Goal: Task Accomplishment & Management: Complete application form

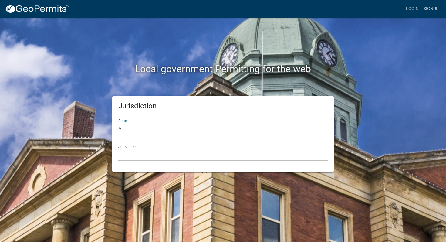
click at [130, 155] on select "Custer County, Colorado City of Bainbridge, Georgia Cook County, Georgia Crawfo…" at bounding box center [222, 154] width 209 height 12
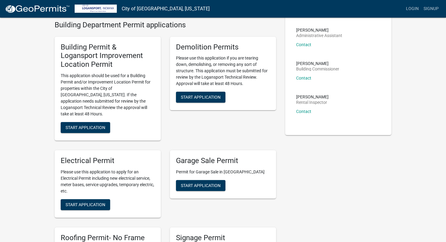
scroll to position [42, 0]
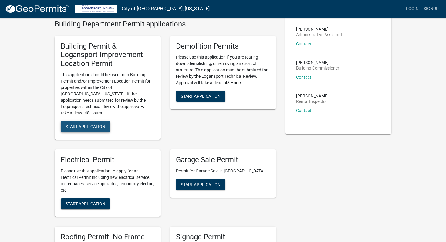
click at [89, 124] on span "Start Application" at bounding box center [86, 126] width 40 height 5
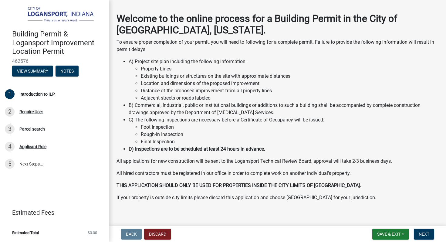
scroll to position [27, 0]
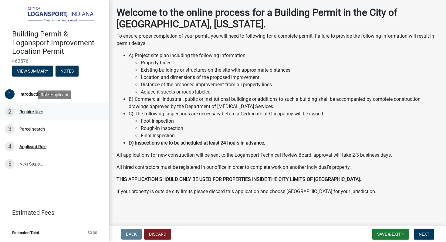
click at [25, 109] on div "Require User" at bounding box center [31, 111] width 24 height 4
click at [428, 234] on span "Next" at bounding box center [424, 233] width 11 height 5
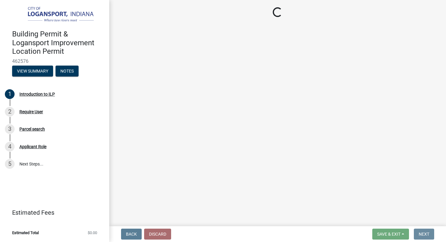
scroll to position [0, 0]
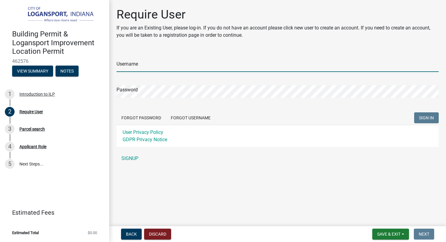
type input "[EMAIL_ADDRESS][DOMAIN_NAME]"
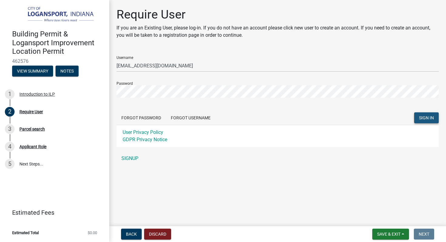
click at [426, 116] on span "SIGN IN" at bounding box center [426, 117] width 15 height 5
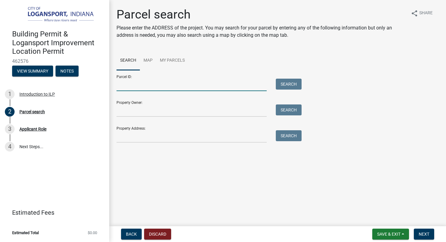
click at [155, 86] on input "Parcel ID:" at bounding box center [191, 85] width 150 height 12
click at [137, 110] on input "Property Owner:" at bounding box center [191, 110] width 150 height 12
click at [134, 136] on input "Property Address:" at bounding box center [191, 136] width 150 height 12
click at [133, 136] on input "Property Address:" at bounding box center [191, 136] width 150 height 12
paste input "1629 Smead Street Logansport, IN 46947 USA"
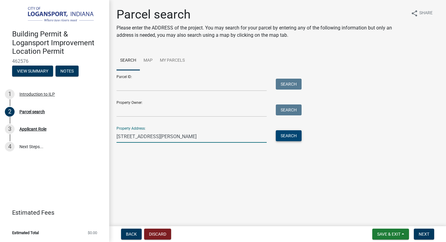
type input "1629 Smead Street Logansport, IN 46947 USA"
click at [288, 134] on button "Search" at bounding box center [289, 135] width 26 height 11
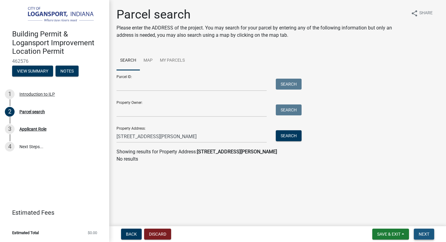
click at [426, 235] on span "Next" at bounding box center [424, 233] width 11 height 5
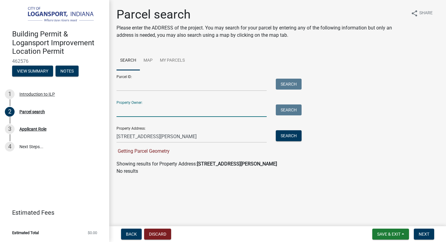
click at [125, 110] on input "Property Owner:" at bounding box center [191, 110] width 150 height 12
paste input "CRISTOBAL SORIANO"
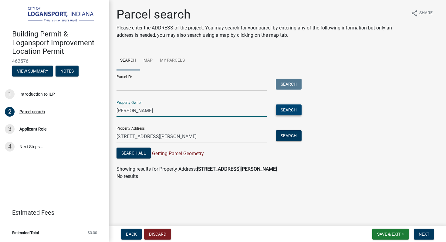
type input "CRISTOBAL SORIANO"
click at [291, 113] on button "Search" at bounding box center [289, 109] width 26 height 11
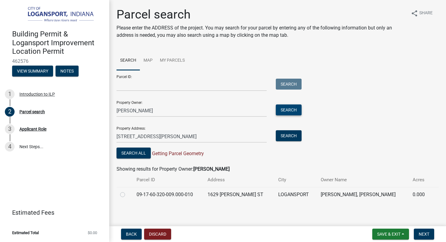
scroll to position [2, 0]
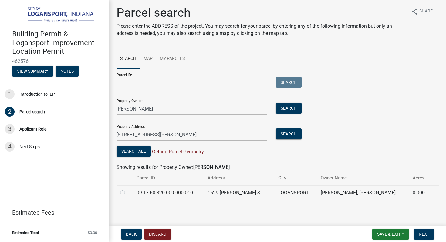
click at [127, 189] on label at bounding box center [127, 189] width 0 height 0
click at [127, 192] on input "radio" at bounding box center [129, 191] width 4 height 4
radio input "true"
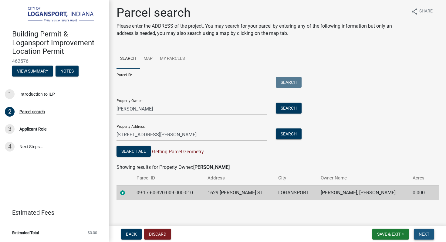
click at [427, 232] on span "Next" at bounding box center [424, 233] width 11 height 5
click at [420, 234] on span "Next" at bounding box center [424, 233] width 11 height 5
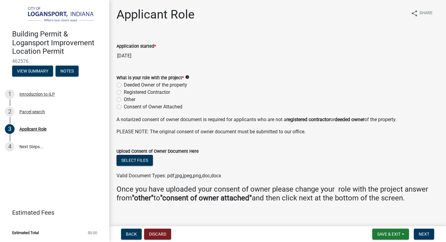
click at [124, 92] on label "Registered Contractor" at bounding box center [147, 92] width 46 height 7
click at [124, 92] on input "Registered Contractor" at bounding box center [126, 91] width 4 height 4
radio input "true"
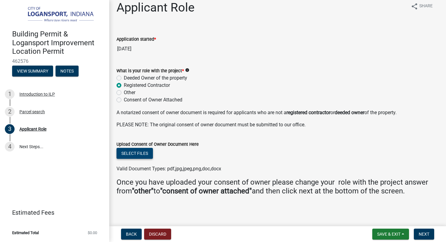
click at [137, 153] on button "Select files" at bounding box center [134, 153] width 36 height 11
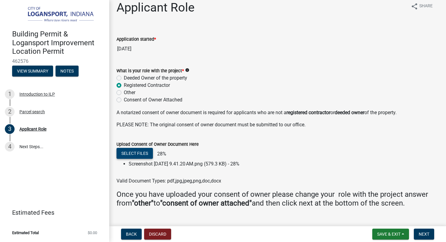
scroll to position [19, 0]
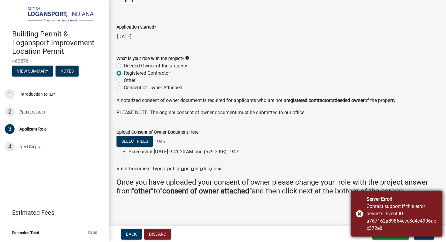
click at [360, 215] on div "Server Error! Contact support if this error persists. Event ID: a767162a89864cc…" at bounding box center [396, 213] width 91 height 45
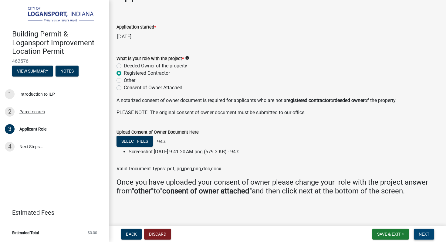
click at [422, 233] on span "Next" at bounding box center [424, 233] width 11 height 5
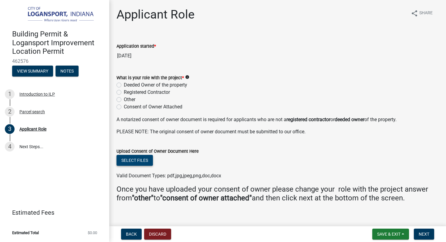
click at [139, 156] on button "Select files" at bounding box center [134, 160] width 36 height 11
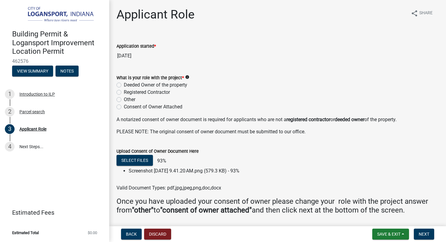
click at [124, 92] on label "Registered Contractor" at bounding box center [147, 92] width 46 height 7
click at [124, 92] on input "Registered Contractor" at bounding box center [126, 91] width 4 height 4
radio input "true"
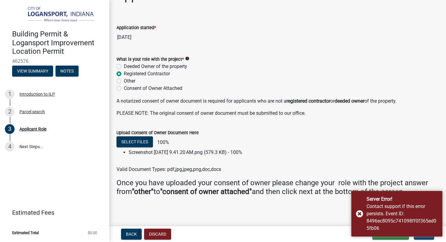
scroll to position [19, 0]
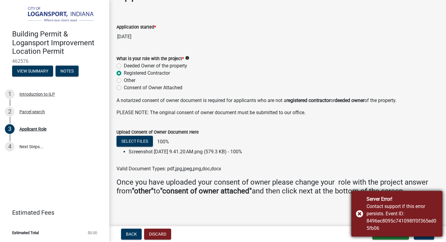
click at [359, 216] on div "Server Error! Contact support if this error persists. Event ID: 8496ec8095c7410…" at bounding box center [396, 213] width 91 height 45
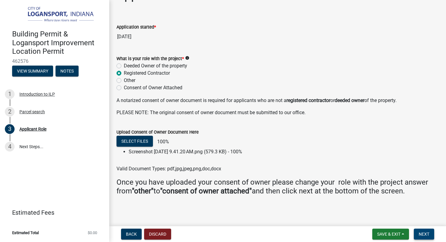
click at [425, 235] on span "Next" at bounding box center [424, 233] width 11 height 5
click at [422, 232] on span "Next" at bounding box center [424, 233] width 11 height 5
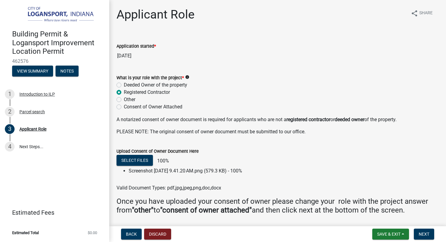
click at [186, 76] on icon "info" at bounding box center [187, 77] width 4 height 4
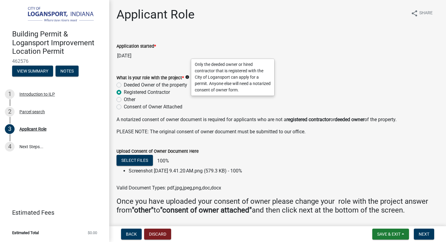
click at [316, 68] on form "What is your role with the project * info Deeded Owner of the property Register…" at bounding box center [277, 89] width 322 height 44
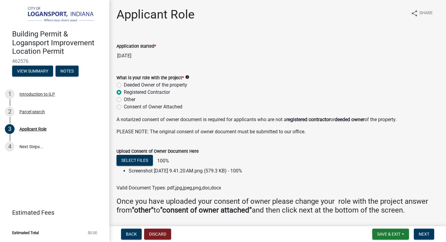
scroll to position [19, 0]
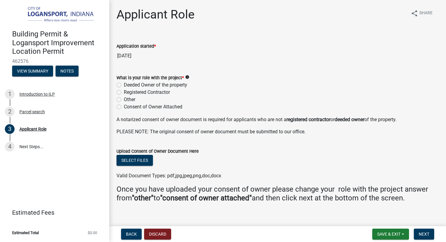
click at [124, 92] on label "Registered Contractor" at bounding box center [147, 92] width 46 height 7
click at [124, 92] on input "Registered Contractor" at bounding box center [126, 91] width 4 height 4
radio input "true"
click at [138, 160] on button "Select files" at bounding box center [134, 160] width 36 height 11
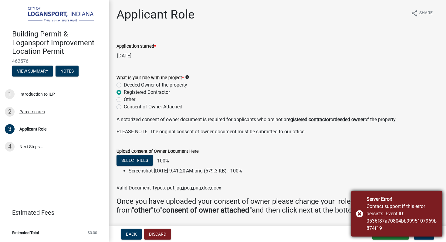
click at [360, 214] on div "Server Error! Contact support if this error persists. Event ID: 0536f87a70804bb…" at bounding box center [396, 213] width 91 height 45
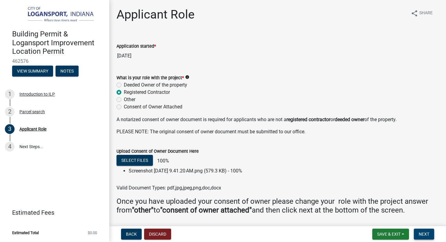
click at [424, 234] on span "Next" at bounding box center [424, 233] width 11 height 5
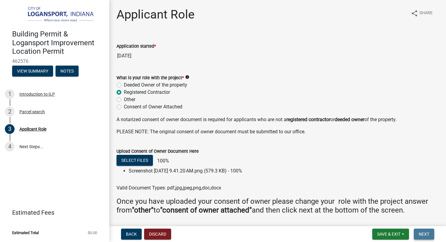
click at [425, 233] on span "Next" at bounding box center [424, 233] width 11 height 5
click at [426, 231] on span "Next" at bounding box center [424, 233] width 11 height 5
click at [156, 233] on button "Discard" at bounding box center [157, 233] width 27 height 11
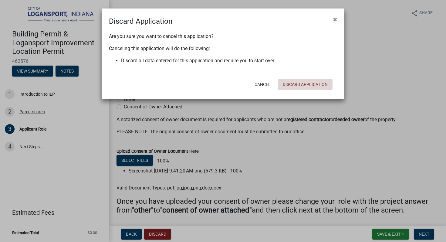
click at [292, 84] on button "Discard Application" at bounding box center [305, 84] width 55 height 11
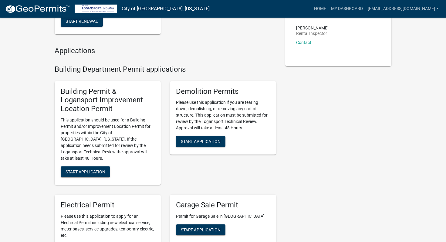
scroll to position [113, 0]
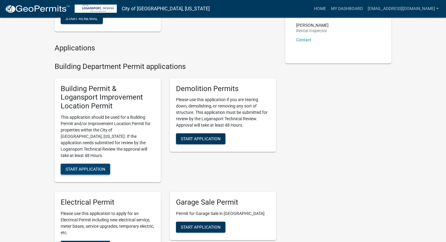
click at [85, 167] on span "Start Application" at bounding box center [86, 169] width 40 height 5
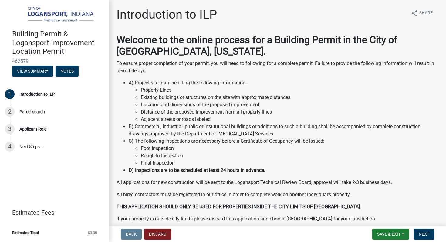
scroll to position [27, 0]
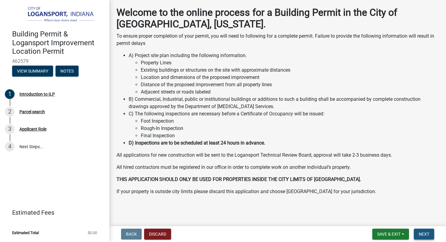
click at [423, 232] on span "Next" at bounding box center [424, 233] width 11 height 5
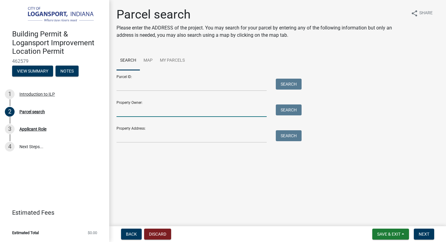
click at [134, 109] on input "Property Owner:" at bounding box center [191, 110] width 150 height 12
paste input "CRISTOBAL SORIANO"
type input "CRISTOBAL SORIANO"
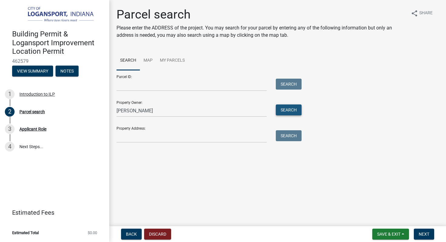
click at [291, 108] on button "Search" at bounding box center [289, 109] width 26 height 11
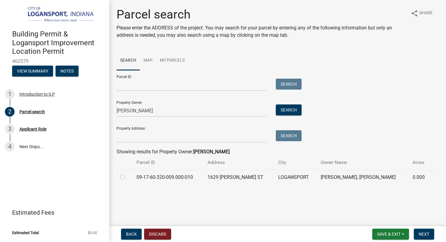
click at [127, 173] on label at bounding box center [127, 173] width 0 height 0
click at [127, 175] on input "radio" at bounding box center [129, 175] width 4 height 4
radio input "true"
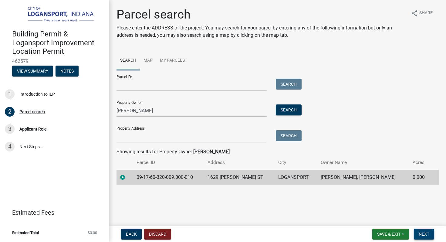
click at [423, 234] on span "Next" at bounding box center [424, 233] width 11 height 5
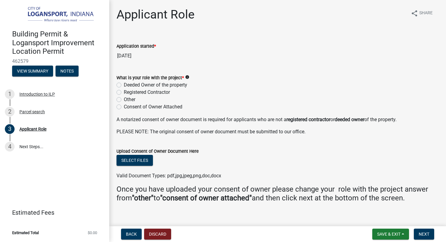
click at [124, 93] on label "Registered Contractor" at bounding box center [147, 92] width 46 height 7
click at [124, 93] on input "Registered Contractor" at bounding box center [126, 91] width 4 height 4
radio input "true"
click at [140, 162] on button "Select files" at bounding box center [134, 160] width 36 height 11
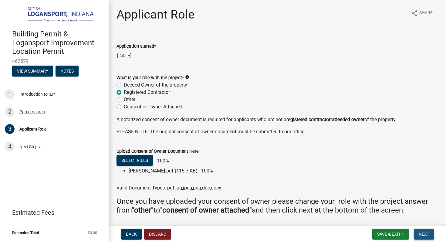
click at [419, 234] on span "Next" at bounding box center [424, 233] width 11 height 5
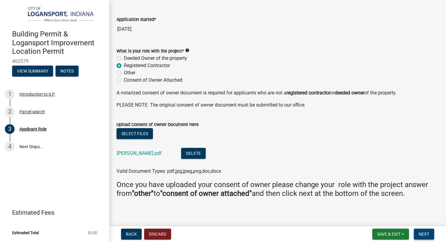
scroll to position [29, 0]
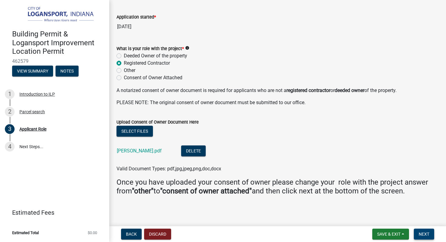
click at [424, 234] on span "Next" at bounding box center [424, 233] width 11 height 5
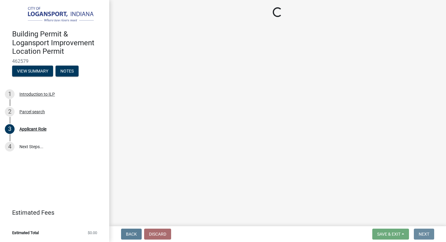
scroll to position [0, 0]
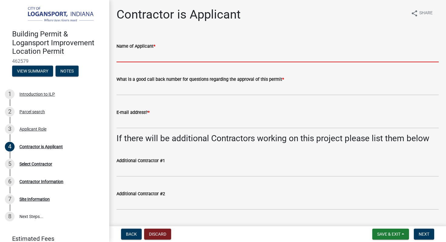
click at [167, 56] on input "Name of Applicant *" at bounding box center [277, 56] width 322 height 12
type input "[PERSON_NAME]"
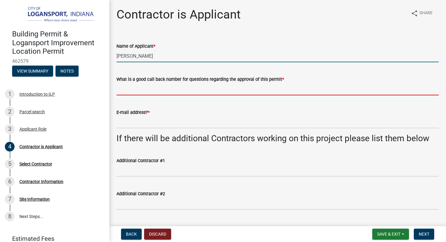
type input "7654602660"
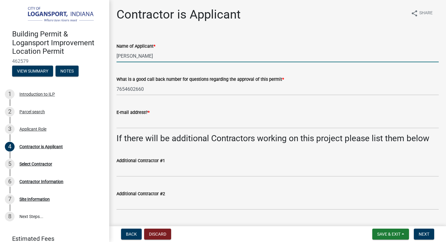
type input "[EMAIL_ADDRESS][DOMAIN_NAME]"
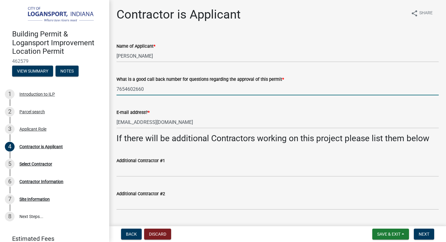
drag, startPoint x: 147, startPoint y: 87, endPoint x: 125, endPoint y: 90, distance: 22.4
click at [125, 90] on input "7654602660" at bounding box center [277, 89] width 322 height 12
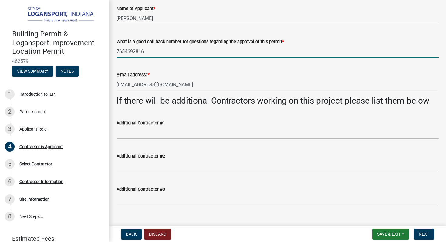
scroll to position [45, 0]
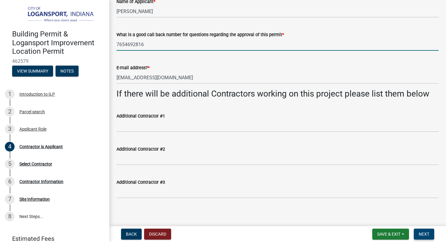
type input "7654692816"
click at [422, 234] on span "Next" at bounding box center [424, 233] width 11 height 5
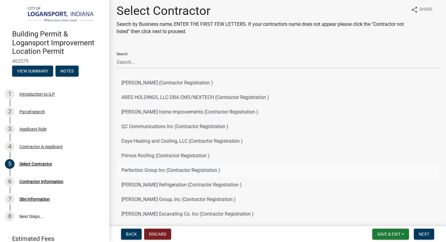
scroll to position [0, 0]
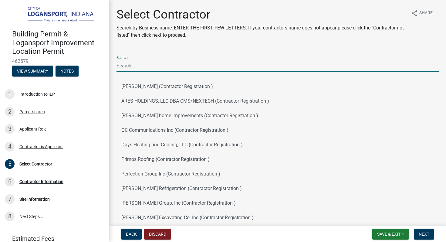
click at [140, 66] on input "Search" at bounding box center [277, 65] width 322 height 12
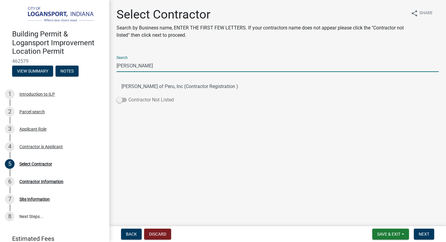
type input "Summers"
click at [127, 100] on label "Contractor Not Listed" at bounding box center [144, 99] width 57 height 7
click at [128, 96] on input "Contractor Not Listed" at bounding box center [128, 96] width 0 height 0
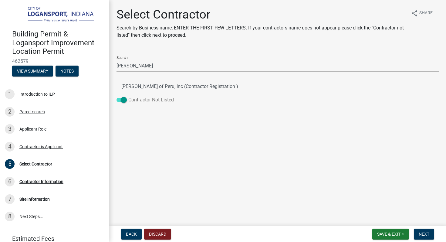
click at [124, 98] on span at bounding box center [121, 100] width 10 height 4
click at [128, 96] on input "Contractor Not Listed" at bounding box center [128, 96] width 0 height 0
click at [136, 86] on button "Summers of Peru, Inc (Contractor Registration )" at bounding box center [277, 86] width 322 height 15
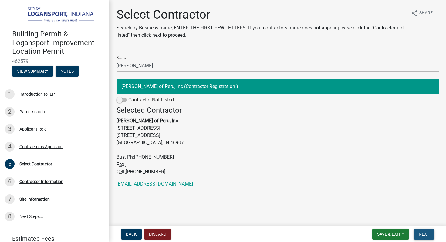
click at [420, 230] on button "Next" at bounding box center [424, 233] width 20 height 11
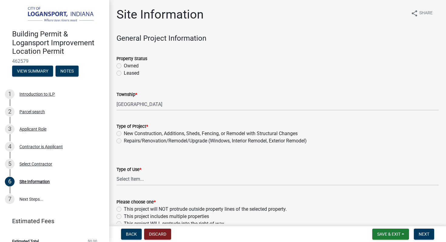
click at [124, 66] on label "Owned" at bounding box center [131, 65] width 15 height 7
click at [124, 66] on input "Owned" at bounding box center [126, 64] width 4 height 4
radio input "true"
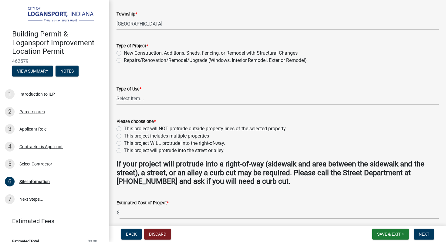
scroll to position [81, 0]
click at [124, 59] on label "Repairs/Renovation/Remodel/Upgrade (Windows, Interior Remodel, Exterior Remodel)" at bounding box center [215, 59] width 183 height 7
click at [124, 59] on input "Repairs/Renovation/Remodel/Upgrade (Windows, Interior Remodel, Exterior Remodel)" at bounding box center [126, 58] width 4 height 4
radio input "true"
click at [141, 97] on select "Select Item... Residential Commercial/Industrial Agricultural Public/Semi Public" at bounding box center [277, 98] width 322 height 12
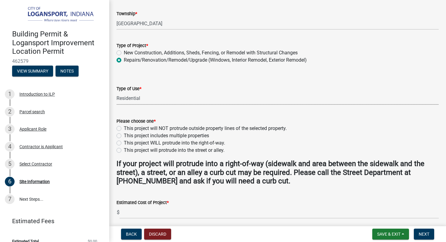
select select "62802869-e470-474a-8a4c-8dbe1ccdd5ac"
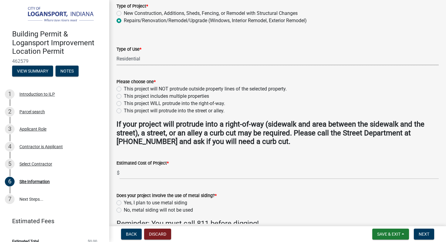
scroll to position [125, 0]
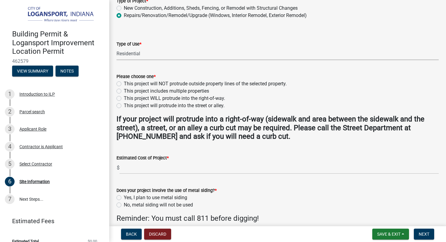
click at [124, 83] on label "This project will NOT protrude outside property lines of the selected property." at bounding box center [205, 83] width 163 height 7
click at [124, 83] on input "This project will NOT protrude outside property lines of the selected property." at bounding box center [126, 82] width 4 height 4
radio input "true"
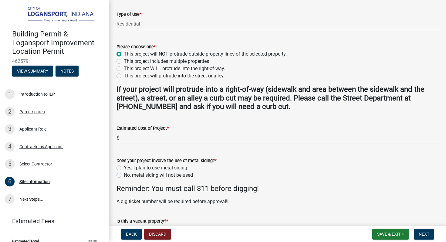
scroll to position [156, 0]
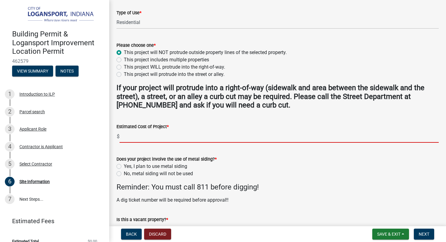
click at [124, 135] on input "text" at bounding box center [278, 136] width 319 height 12
type input "6102"
click at [124, 171] on label "No, metal siding will not be used" at bounding box center [158, 173] width 69 height 7
click at [124, 171] on input "No, metal siding will not be used" at bounding box center [126, 172] width 4 height 4
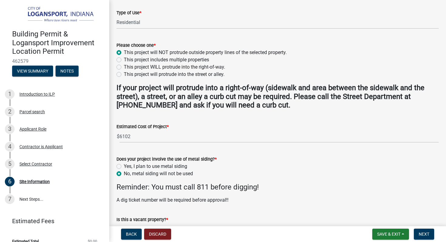
radio input "true"
click at [418, 232] on button "Next" at bounding box center [424, 233] width 20 height 11
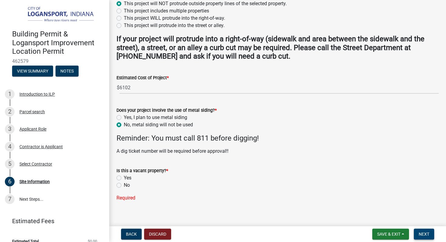
scroll to position [212, 0]
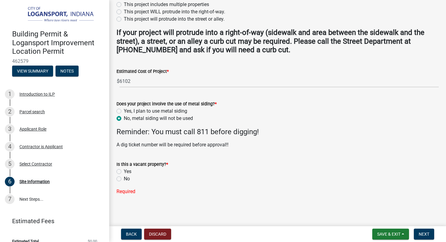
click at [124, 177] on label "No" at bounding box center [127, 178] width 6 height 7
click at [124, 177] on input "No" at bounding box center [126, 177] width 4 height 4
radio input "true"
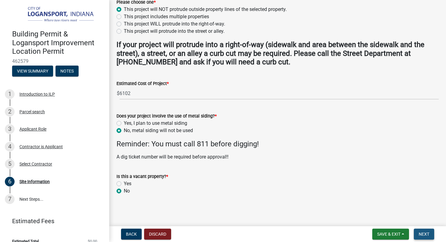
click at [426, 235] on span "Next" at bounding box center [424, 233] width 11 height 5
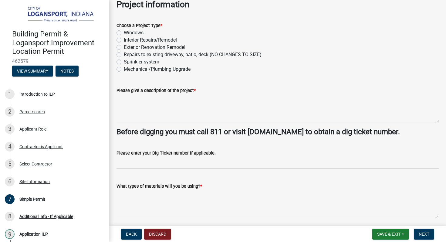
scroll to position [32, 0]
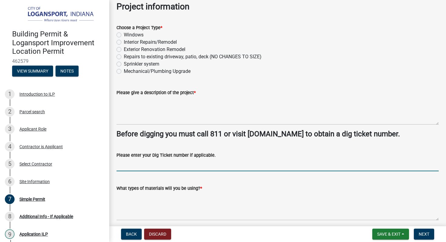
click at [149, 168] on input "Please enter your Dig Ticket number if applicable." at bounding box center [277, 165] width 322 height 12
paste input "25072301416"
type input "25072301416"
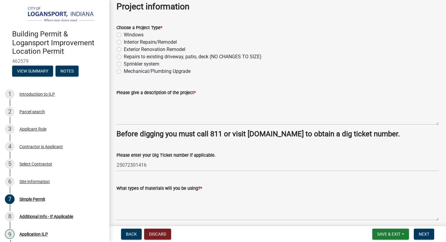
click at [124, 70] on label "Mechanical/Plumbing Upgrade" at bounding box center [157, 71] width 67 height 7
click at [124, 70] on input "Mechanical/Plumbing Upgrade" at bounding box center [126, 70] width 4 height 4
radio input "true"
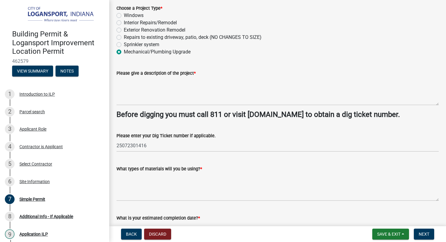
scroll to position [63, 0]
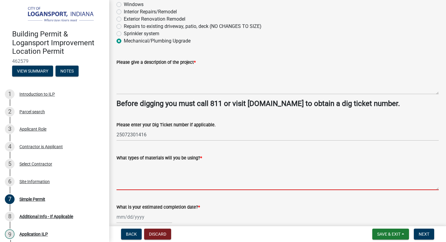
click at [156, 183] on textarea "What types of materials will you be using? *" at bounding box center [277, 175] width 322 height 29
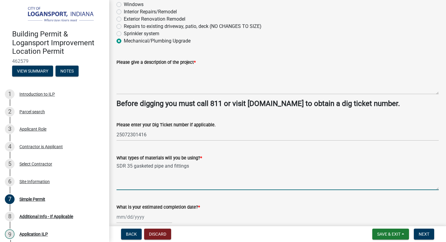
click at [142, 166] on textarea "SDR 35 gasketed pipe and fittings" at bounding box center [277, 175] width 322 height 29
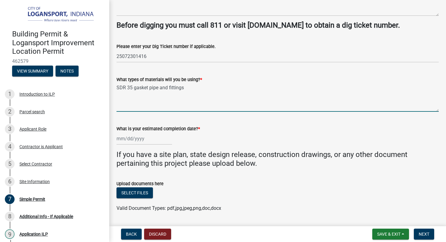
scroll to position [142, 0]
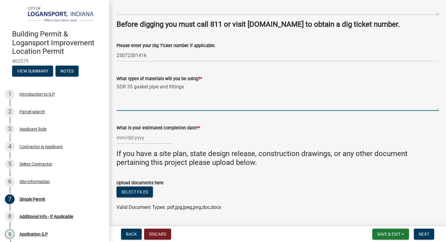
type textarea "SDR 35 gasket pipe and fittings"
select select "8"
select select "2025"
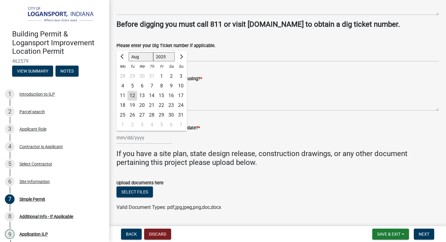
click at [140, 138] on input "What is your estimated completion date? *" at bounding box center [144, 137] width 56 height 12
click at [143, 96] on div "13" at bounding box center [142, 96] width 10 height 10
type input "[DATE]"
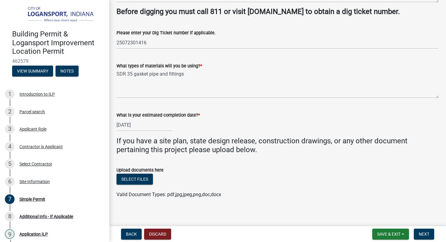
scroll to position [158, 0]
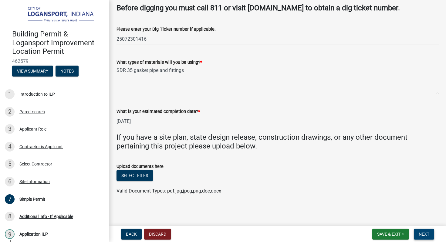
click at [422, 233] on span "Next" at bounding box center [424, 233] width 11 height 5
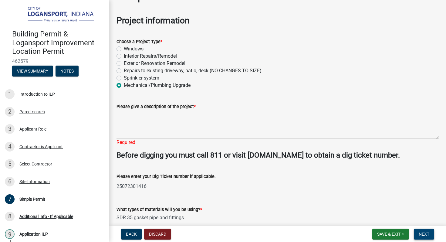
scroll to position [17, 0]
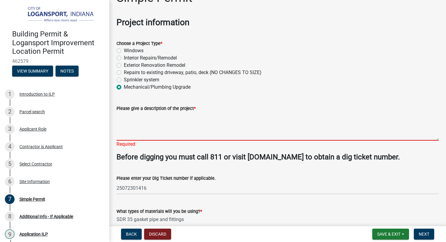
click at [126, 134] on textarea "Please give a description of the project *" at bounding box center [277, 126] width 322 height 29
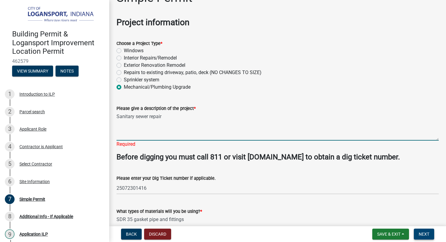
type textarea "Sanitary sewer repair"
click at [428, 232] on span "Next" at bounding box center [424, 233] width 11 height 5
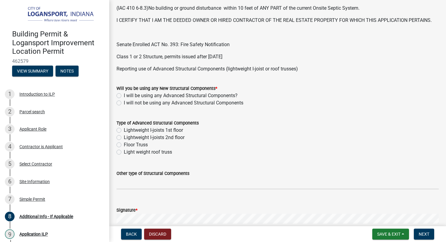
scroll to position [204, 0]
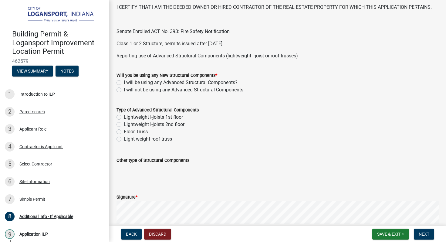
click at [156, 200] on div "Signature *" at bounding box center [277, 196] width 322 height 7
click at [143, 181] on wm-data-entity-input "Other type of Structural Components" at bounding box center [277, 164] width 322 height 33
click at [138, 171] on input "Other type of Structural Components" at bounding box center [277, 170] width 322 height 12
click at [148, 195] on div "Signature *" at bounding box center [277, 196] width 322 height 7
click at [205, 205] on form "Signature * Clear" at bounding box center [277, 222] width 322 height 72
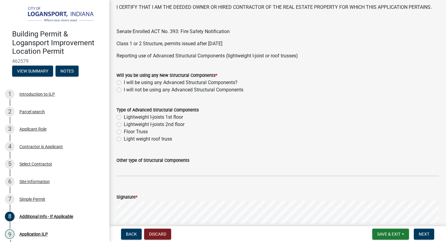
click at [205, 214] on form "Signature * Clear" at bounding box center [277, 222] width 322 height 72
click at [204, 198] on form "Signature * Clear" at bounding box center [277, 222] width 322 height 72
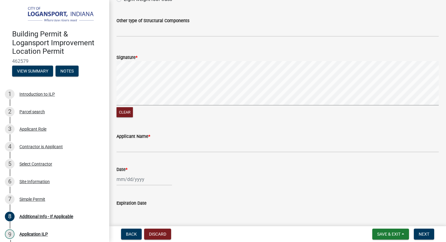
scroll to position [344, 0]
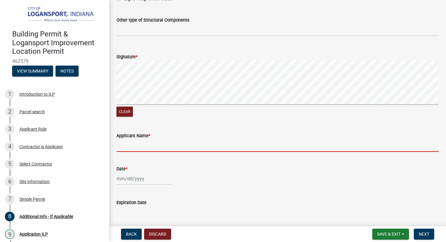
click at [160, 146] on input "Applicant Name *" at bounding box center [277, 145] width 322 height 12
type input "[PERSON_NAME]"
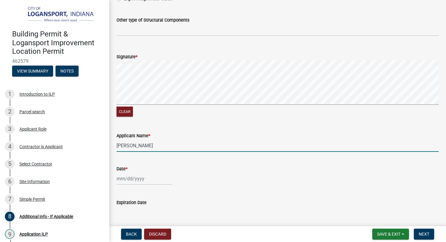
select select "8"
select select "2025"
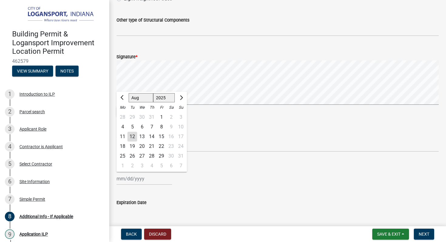
click at [133, 180] on div "Jan Feb Mar Apr May Jun Jul Aug Sep Oct Nov Dec 1525 1526 1527 1528 1529 1530 1…" at bounding box center [144, 178] width 56 height 12
click at [133, 135] on div "12" at bounding box center [132, 137] width 10 height 10
type input "[DATE]"
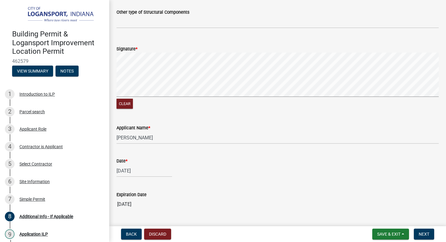
scroll to position [367, 0]
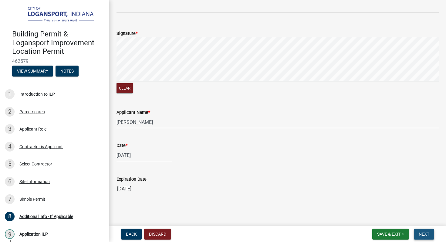
click at [422, 236] on span "Next" at bounding box center [424, 233] width 11 height 5
click at [423, 231] on span "Next" at bounding box center [424, 233] width 11 height 5
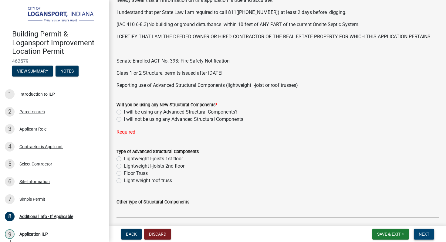
scroll to position [173, 0]
click at [124, 119] on label "I will not be using any Advanced Structural Components" at bounding box center [183, 119] width 119 height 7
click at [124, 119] on input "I will not be using any Advanced Structural Components" at bounding box center [126, 118] width 4 height 4
radio input "true"
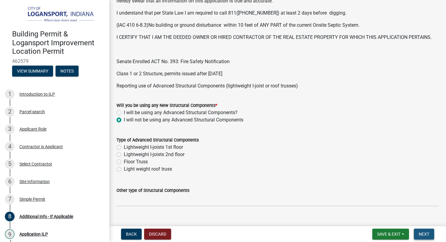
click at [419, 232] on span "Next" at bounding box center [424, 233] width 11 height 5
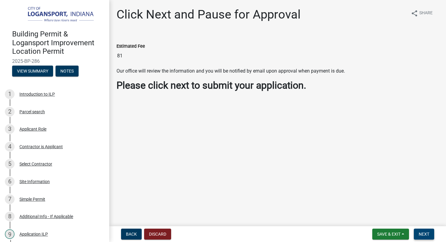
click at [423, 234] on span "Next" at bounding box center [424, 233] width 11 height 5
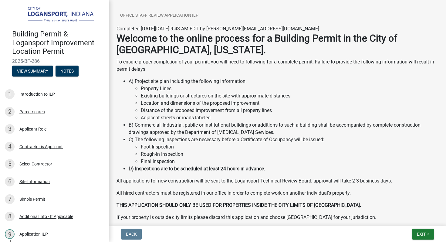
scroll to position [111, 0]
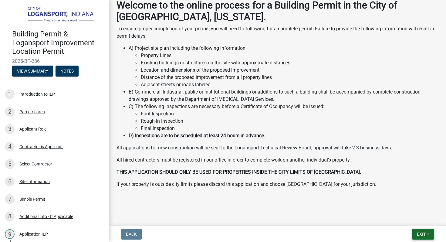
click at [419, 233] on span "Exit" at bounding box center [421, 233] width 9 height 5
click at [400, 216] on button "Save & Exit" at bounding box center [410, 218] width 49 height 15
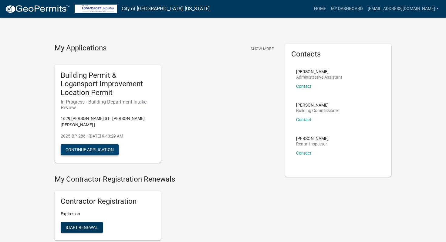
click at [97, 144] on button "Continue Application" at bounding box center [90, 149] width 58 height 11
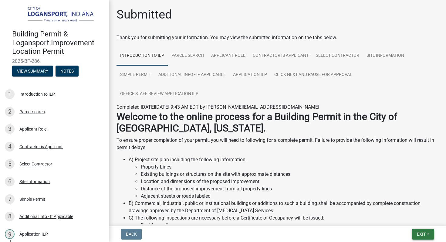
click at [419, 234] on span "Exit" at bounding box center [421, 233] width 9 height 5
click at [399, 218] on button "Save & Exit" at bounding box center [410, 218] width 49 height 15
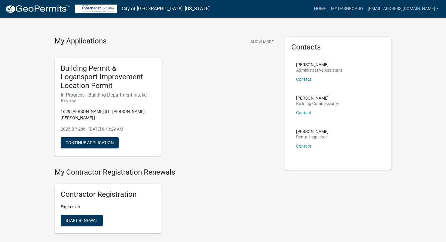
scroll to position [5, 0]
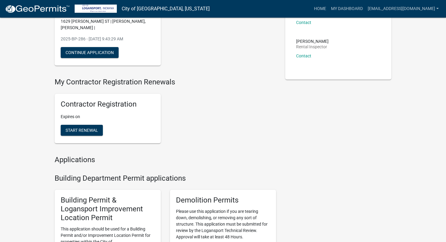
scroll to position [98, 0]
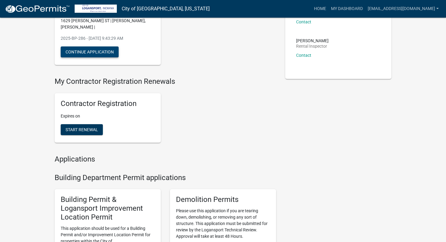
click at [95, 46] on button "Continue Application" at bounding box center [90, 51] width 58 height 11
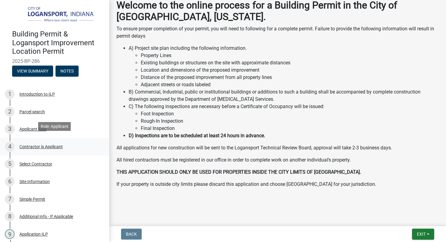
scroll to position [96, 0]
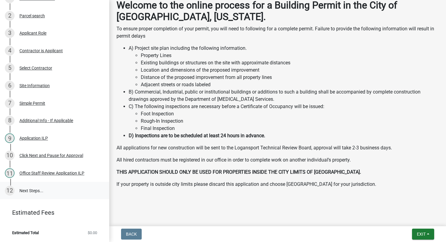
click at [27, 192] on link "12 Next Steps..." at bounding box center [54, 191] width 109 height 18
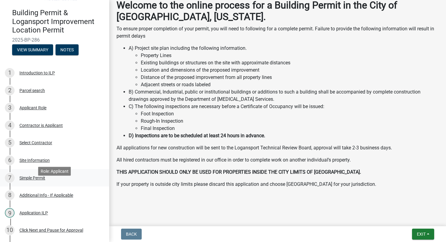
scroll to position [0, 0]
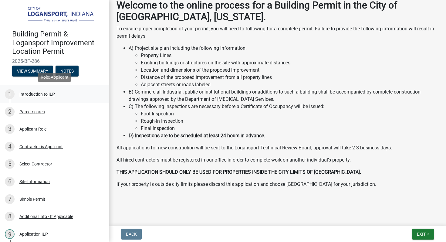
click at [38, 94] on div "Introduction to ILP" at bounding box center [36, 94] width 35 height 4
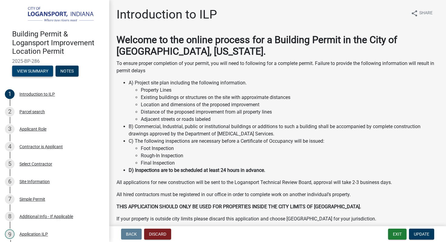
click at [39, 70] on button "View Summary" at bounding box center [32, 71] width 41 height 11
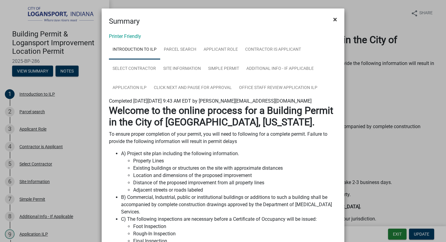
click at [335, 21] on span "×" at bounding box center [335, 19] width 4 height 8
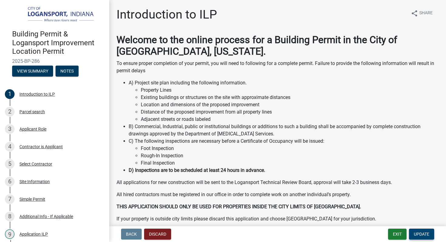
click at [414, 233] on span "Update" at bounding box center [421, 233] width 15 height 5
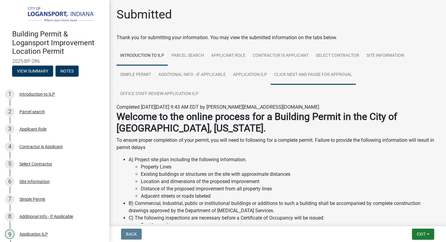
click at [313, 74] on link "Click Next and Pause for Approval" at bounding box center [313, 74] width 85 height 19
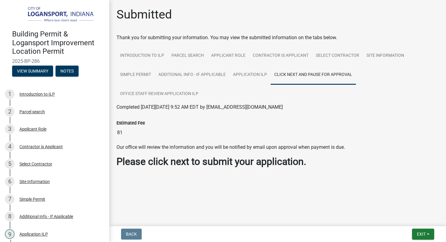
click at [165, 134] on input "81" at bounding box center [277, 132] width 322 height 12
click at [274, 196] on main "Submitted Thank you for submitting your information. You may view the submitted…" at bounding box center [277, 112] width 337 height 224
click at [249, 74] on link "Application ILP" at bounding box center [249, 74] width 41 height 19
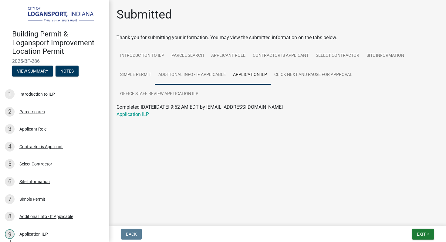
click at [209, 73] on link "Additional Info - If Applicable" at bounding box center [192, 74] width 75 height 19
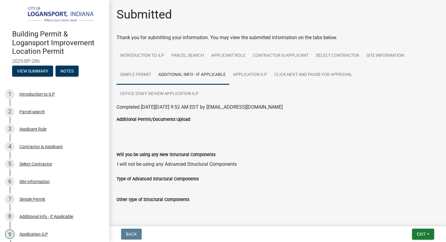
click at [141, 73] on link "Simple Permit" at bounding box center [135, 74] width 38 height 19
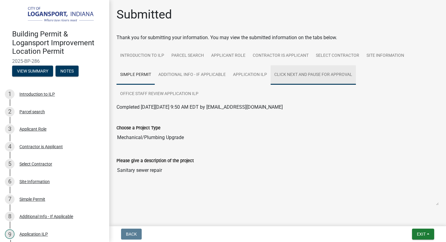
click at [279, 74] on link "Click Next and Pause for Approval" at bounding box center [313, 74] width 85 height 19
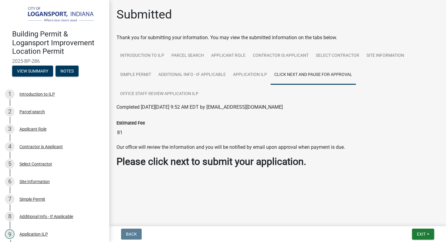
click at [203, 161] on strong "Please click next to submit your application." at bounding box center [211, 162] width 190 height 12
click at [365, 154] on div "Our office will review the information and you will be notified by email upon a…" at bounding box center [277, 155] width 322 height 24
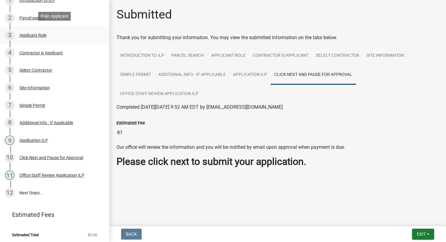
scroll to position [96, 0]
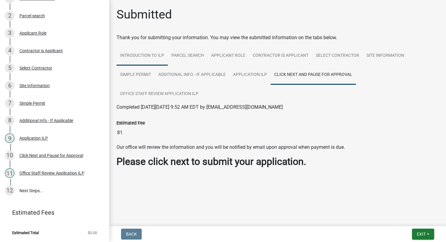
click at [150, 55] on link "Introduction to ILP" at bounding box center [141, 55] width 51 height 19
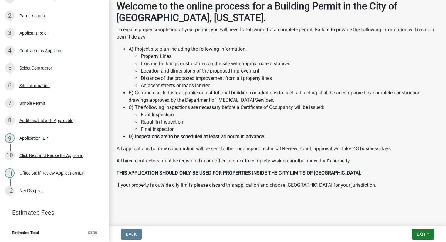
scroll to position [111, 0]
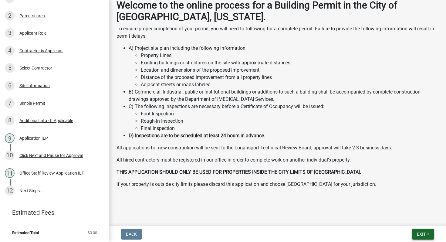
click at [419, 234] on span "Exit" at bounding box center [421, 233] width 9 height 5
click at [350, 209] on main "Submitted Thank you for submitting your information. You may view the submitted…" at bounding box center [277, 112] width 337 height 224
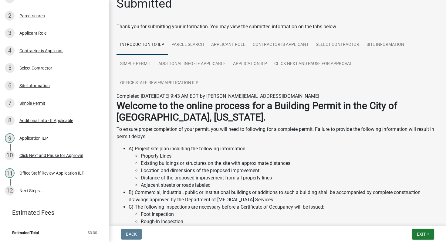
scroll to position [0, 0]
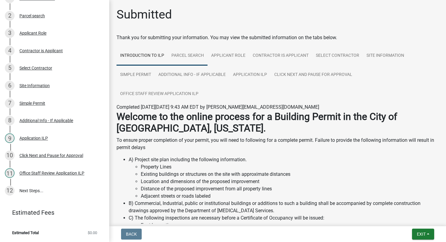
click at [187, 54] on link "Parcel search" at bounding box center [188, 55] width 40 height 19
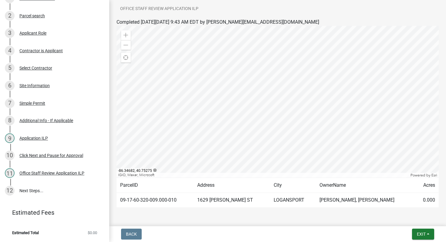
scroll to position [104, 0]
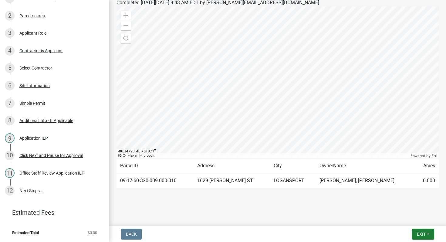
click at [158, 180] on td "09-17-60-320-009.000-010" at bounding box center [154, 180] width 77 height 15
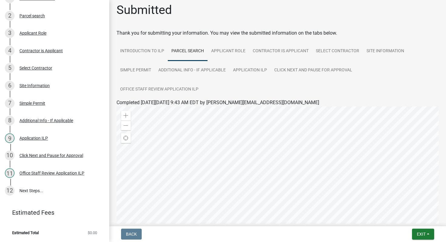
scroll to position [0, 0]
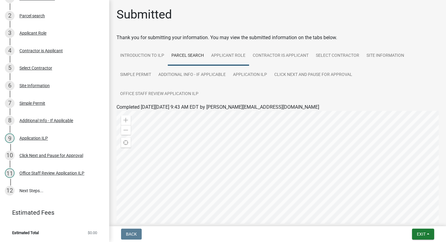
click at [229, 55] on link "Applicant Role" at bounding box center [228, 55] width 42 height 19
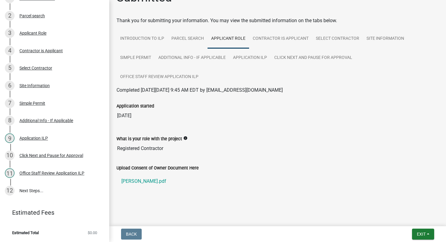
scroll to position [25, 0]
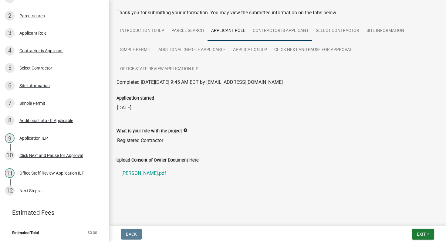
click at [276, 29] on link "Contractor is Applicant" at bounding box center [280, 30] width 63 height 19
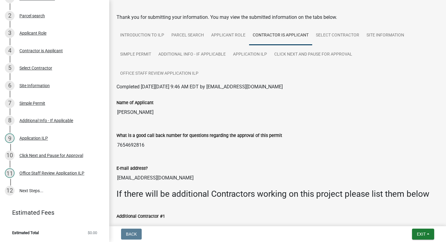
scroll to position [19, 0]
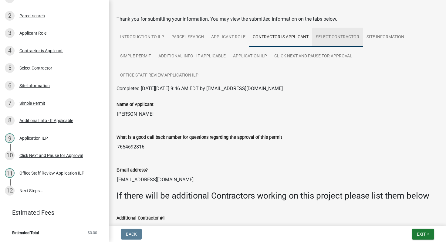
click at [334, 35] on link "Select Contractor" at bounding box center [337, 37] width 51 height 19
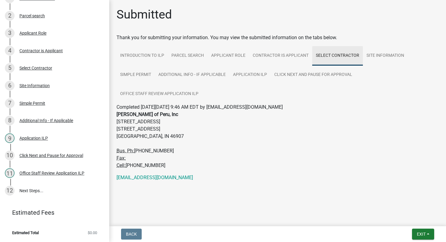
scroll to position [0, 0]
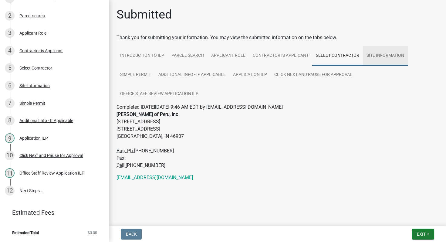
click at [382, 54] on link "Site Information" at bounding box center [385, 55] width 45 height 19
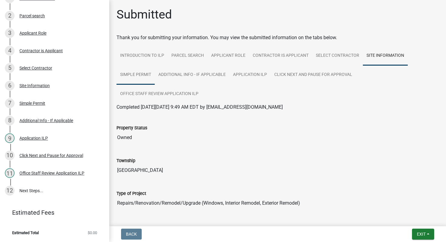
click at [140, 73] on link "Simple Permit" at bounding box center [135, 74] width 38 height 19
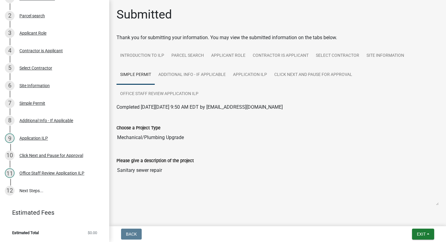
scroll to position [32, 0]
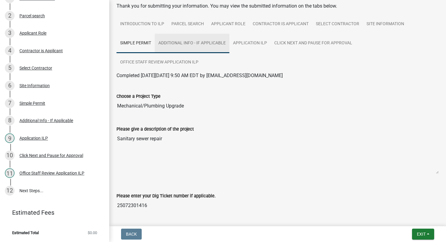
click at [191, 42] on link "Additional Info - If Applicable" at bounding box center [192, 43] width 75 height 19
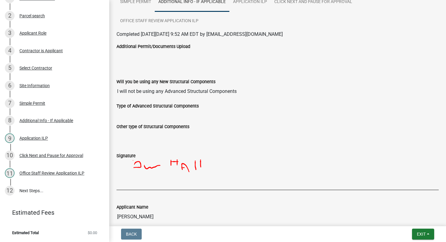
scroll to position [0, 0]
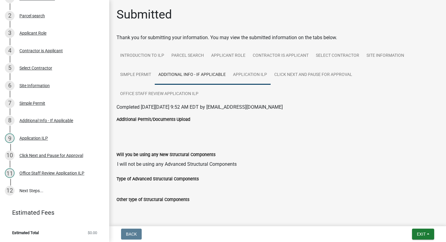
click at [248, 73] on link "Application ILP" at bounding box center [249, 74] width 41 height 19
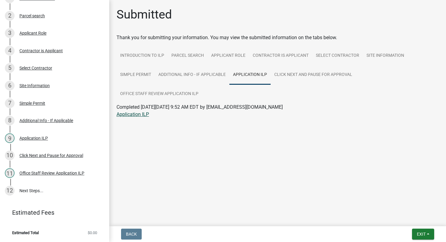
click at [137, 114] on link "Application ILP" at bounding box center [132, 114] width 32 height 6
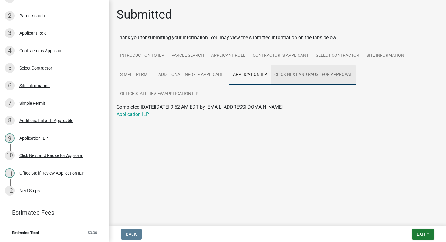
click at [294, 74] on link "Click Next and Pause for Approval" at bounding box center [313, 74] width 85 height 19
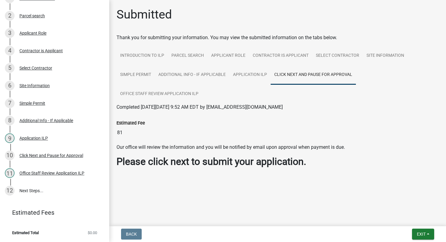
click at [188, 160] on strong "Please click next to submit your application." at bounding box center [211, 162] width 190 height 12
click at [30, 189] on link "12 Next Steps..." at bounding box center [54, 191] width 109 height 18
click at [425, 234] on span "Exit" at bounding box center [421, 233] width 9 height 5
click at [401, 205] on button "Save" at bounding box center [410, 203] width 49 height 15
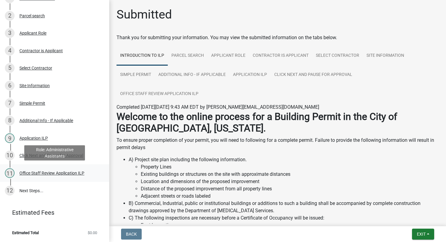
click at [37, 171] on div "Office Staff Review Application ILP" at bounding box center [51, 173] width 65 height 4
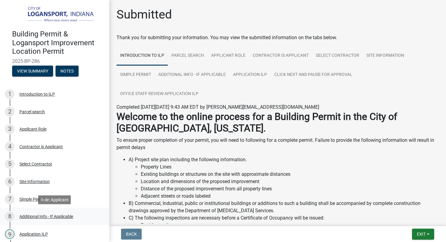
click at [45, 215] on div "Additional Info - If Applicable" at bounding box center [46, 216] width 54 height 4
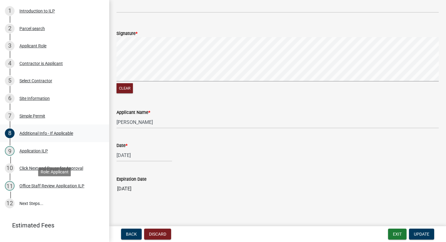
scroll to position [96, 0]
